Goal: Information Seeking & Learning: Learn about a topic

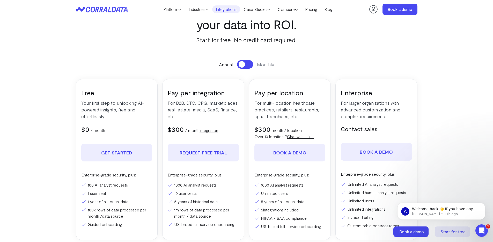
click at [231, 12] on link "Integrations" at bounding box center [226, 9] width 28 height 8
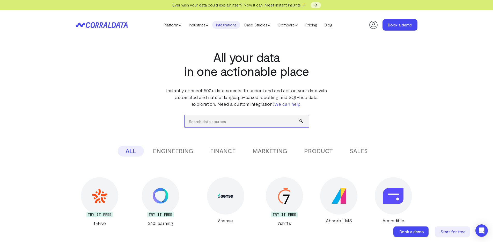
click at [217, 121] on input "search" at bounding box center [247, 121] width 124 height 12
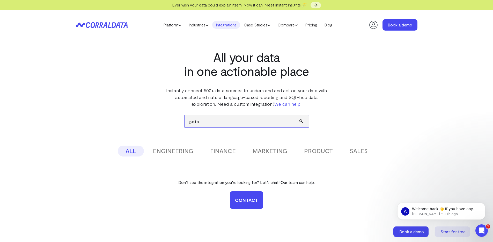
type input "gusto"
click at [299, 115] on button "submit" at bounding box center [303, 121] width 9 height 12
drag, startPoint x: 209, startPoint y: 121, endPoint x: 171, endPoint y: 122, distance: 37.8
click at [170, 122] on div "gusto ALL ENGINEERING FINANCE MARKETING PRODUCT SALES Don’t see the integration…" at bounding box center [247, 168] width 342 height 122
click at [226, 153] on button "FINANCE" at bounding box center [222, 150] width 41 height 11
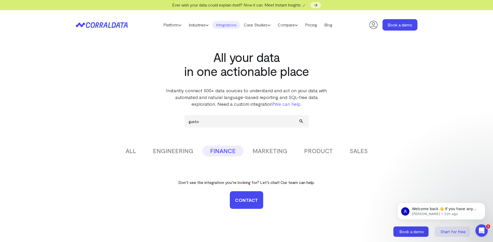
click at [224, 26] on link "Integrations" at bounding box center [226, 25] width 28 height 8
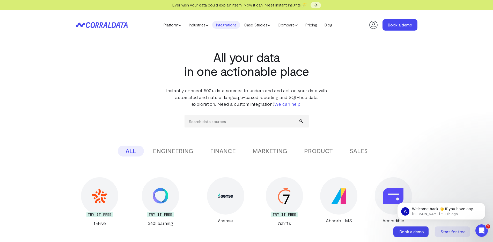
click at [229, 150] on button "FINANCE" at bounding box center [222, 150] width 41 height 11
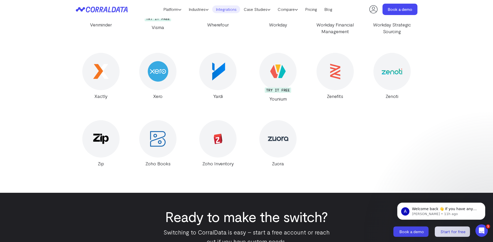
scroll to position [1519, 0]
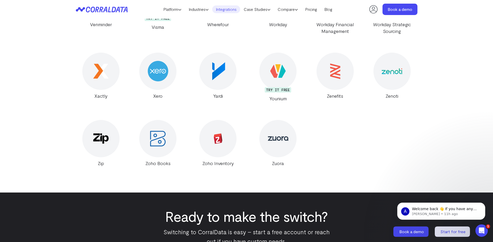
click at [397, 66] on div at bounding box center [391, 71] width 37 height 37
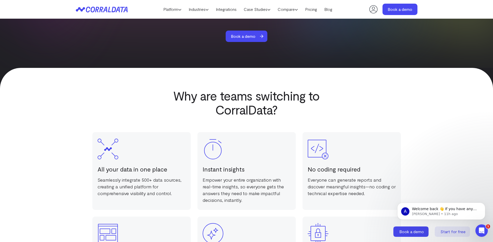
scroll to position [564, 0]
